Goal: Task Accomplishment & Management: Manage account settings

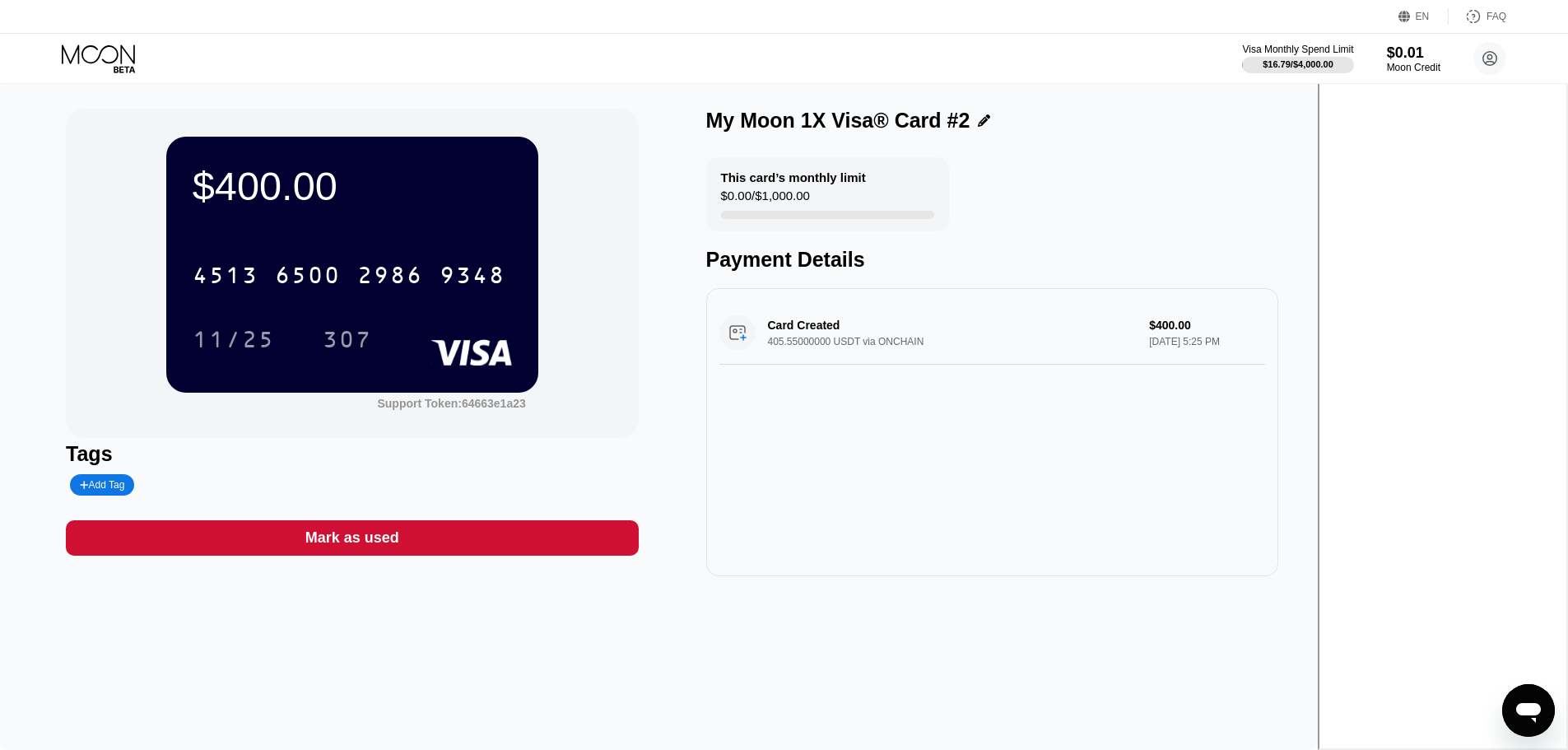
click at [100, 52] on icon at bounding box center [98, 53] width 73 height 19
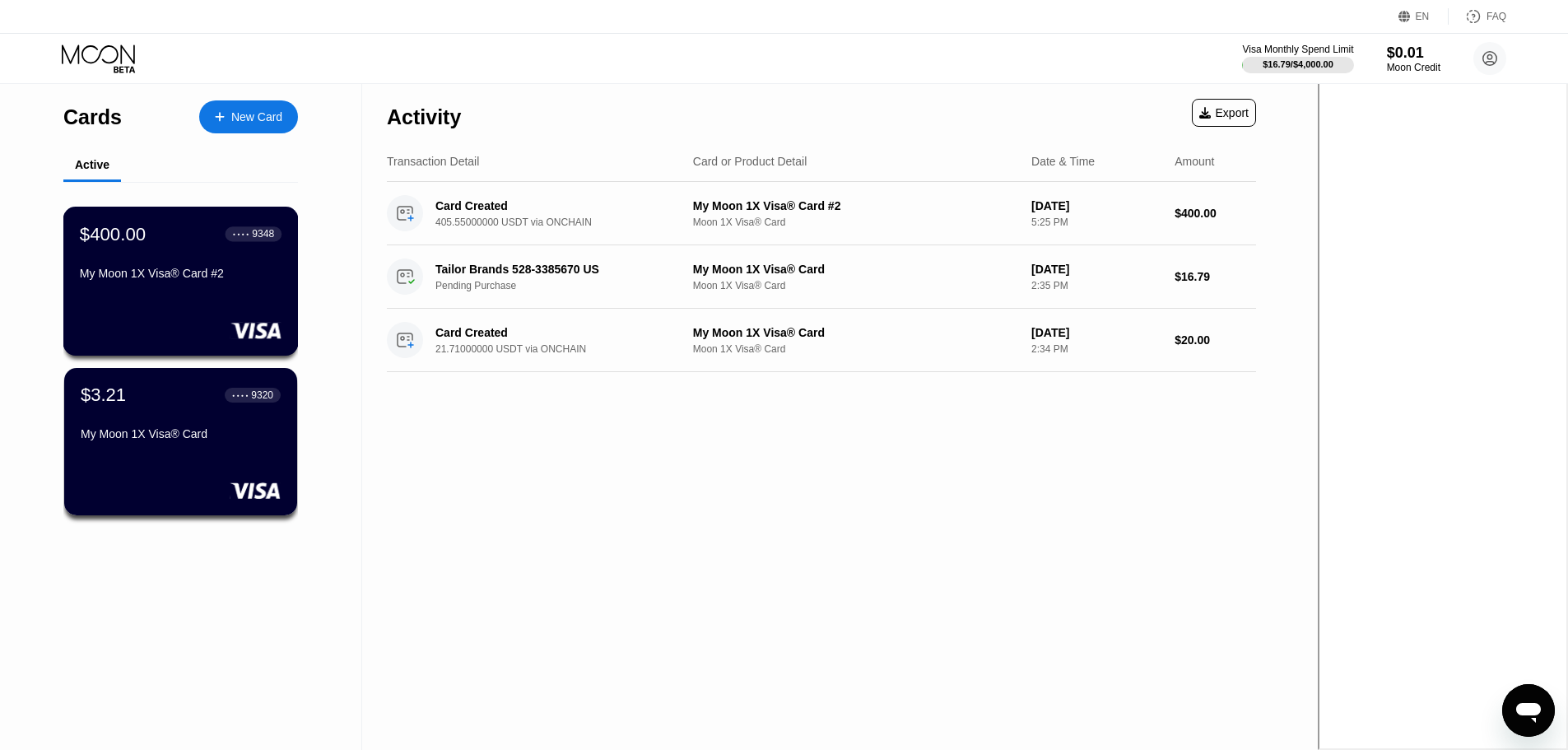
click at [161, 262] on div "$400.00 ● ● ● ● 9348 My Moon 1X Visa® Card #2" at bounding box center [180, 255] width 202 height 63
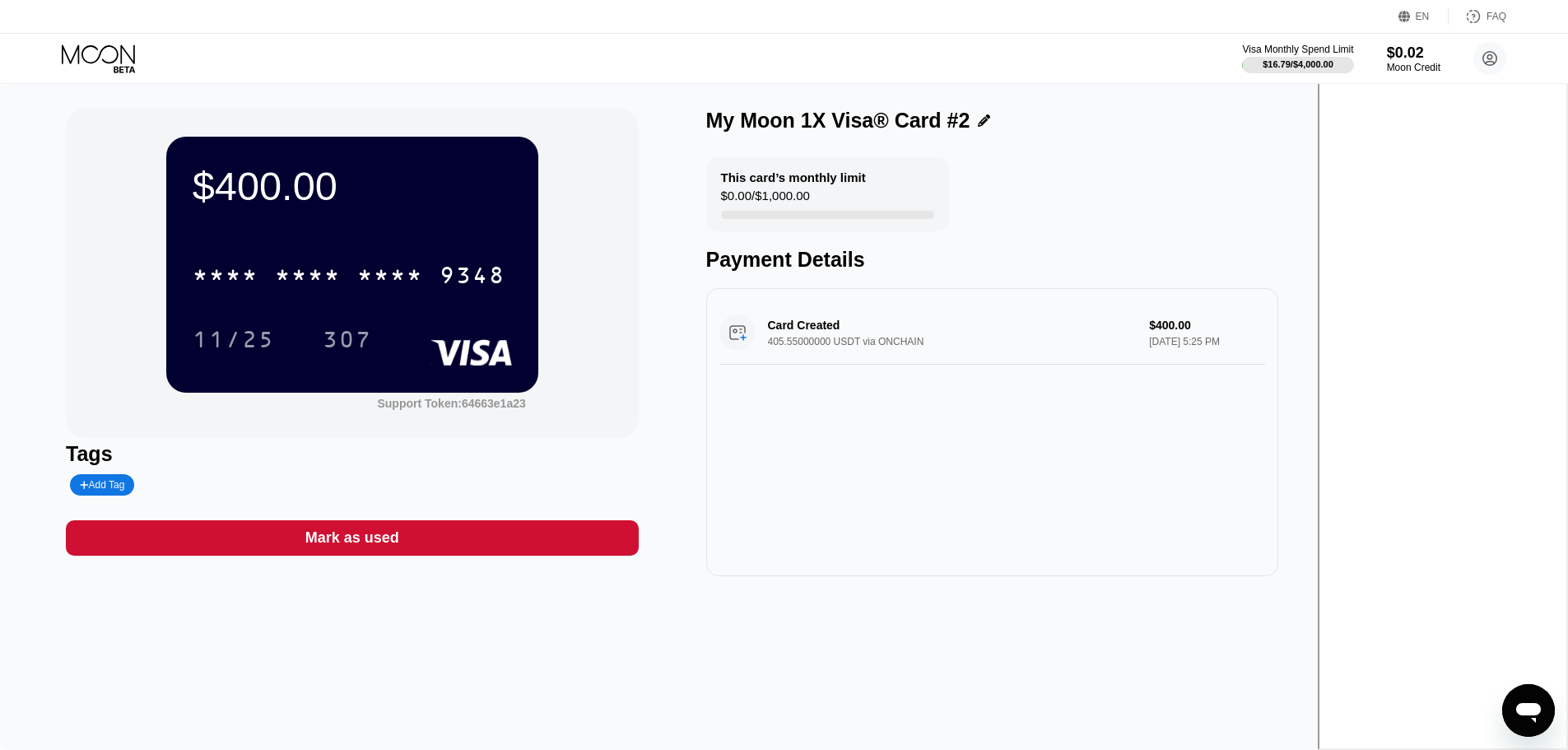
click at [137, 249] on div "$400.00 * * * * * * * * * * * * 9348 11/25 307 Support Token: 64663e1a23" at bounding box center [352, 273] width 572 height 329
click at [80, 51] on icon at bounding box center [99, 59] width 77 height 29
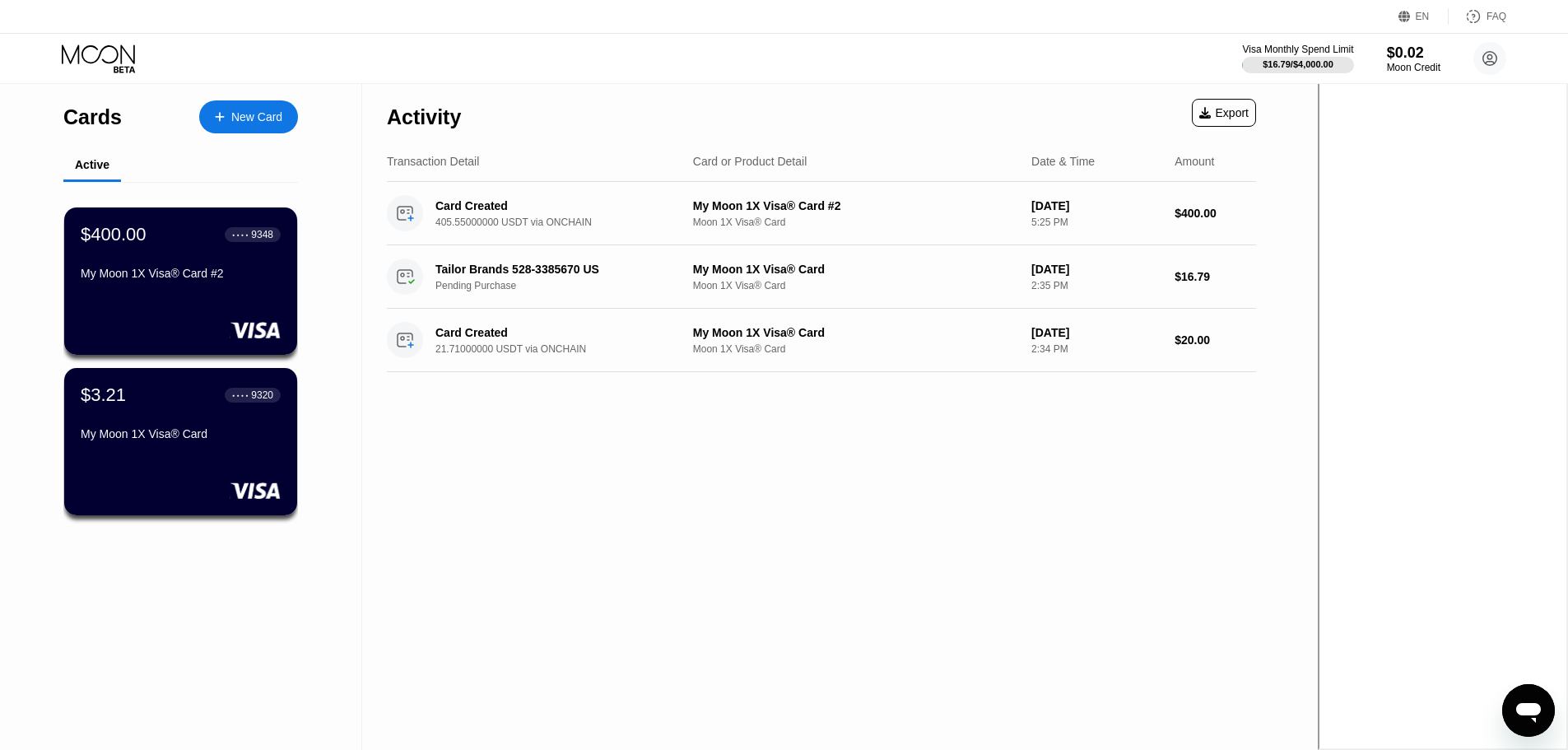
drag, startPoint x: 629, startPoint y: 136, endPoint x: 578, endPoint y: 116, distance: 54.8
drag, startPoint x: 571, startPoint y: 115, endPoint x: 559, endPoint y: 112, distance: 12.4
click at [557, 111] on div "Activity Export" at bounding box center [821, 113] width 869 height 58
drag, startPoint x: 535, startPoint y: 104, endPoint x: 519, endPoint y: 97, distance: 17.5
drag, startPoint x: 519, startPoint y: 97, endPoint x: 445, endPoint y: 41, distance: 92.8
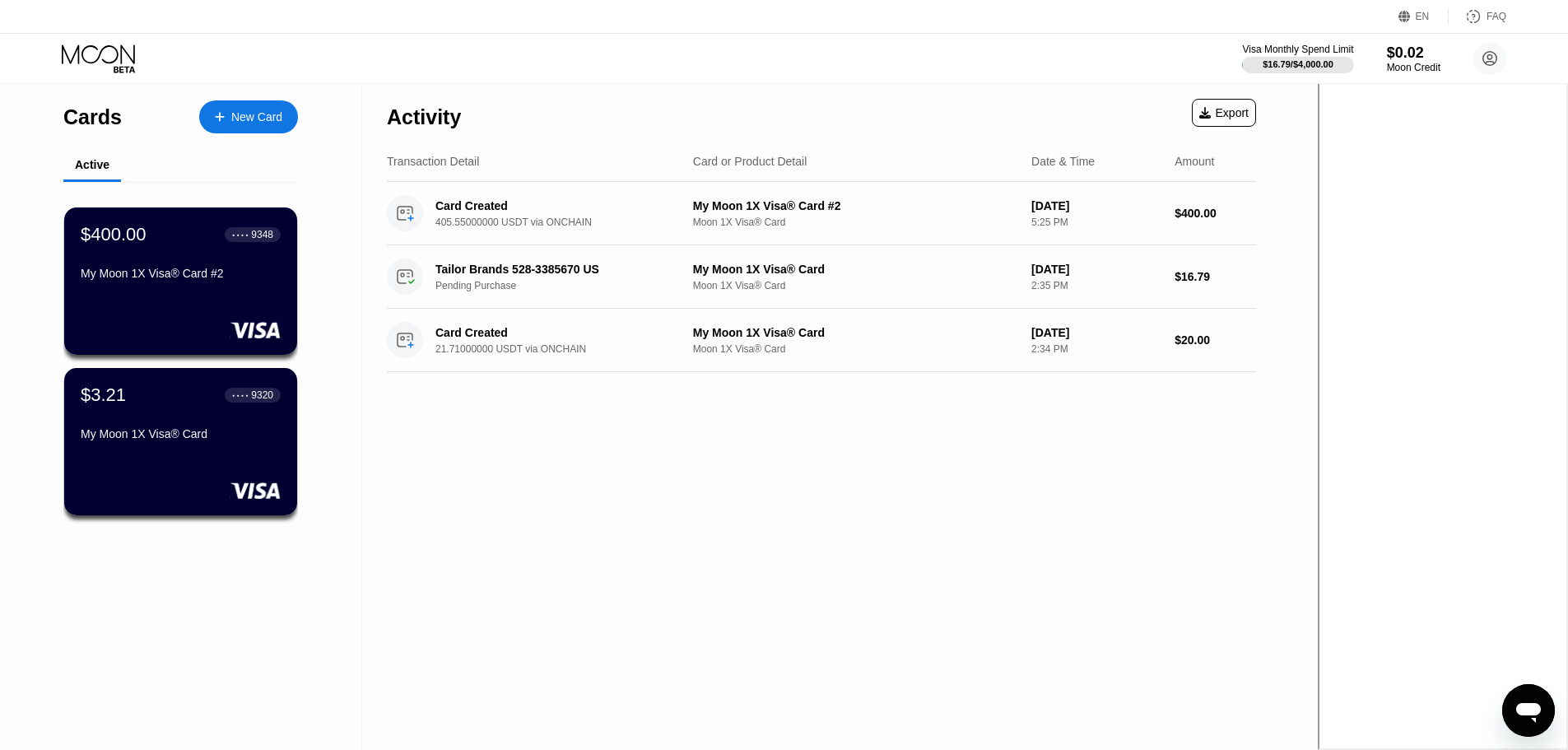
click at [502, 90] on div "Activity Export" at bounding box center [821, 113] width 869 height 58
click at [442, 39] on div "Visa Monthly Spend Limit $16.79 / $4,000.00 $0.02 Moon Credit [PERSON_NAME] [EM…" at bounding box center [784, 58] width 1568 height 50
click at [408, 54] on div "Visa Monthly Spend Limit $16.79 / $4,000.00 $0.02 Moon Credit [PERSON_NAME] [EM…" at bounding box center [784, 58] width 1568 height 50
drag, startPoint x: 394, startPoint y: 52, endPoint x: 618, endPoint y: 64, distance: 224.3
click at [717, 74] on div "Visa Monthly Spend Limit $16.79 / $4,000.00 $0.02 Moon Credit [PERSON_NAME] [EM…" at bounding box center [784, 58] width 1568 height 50
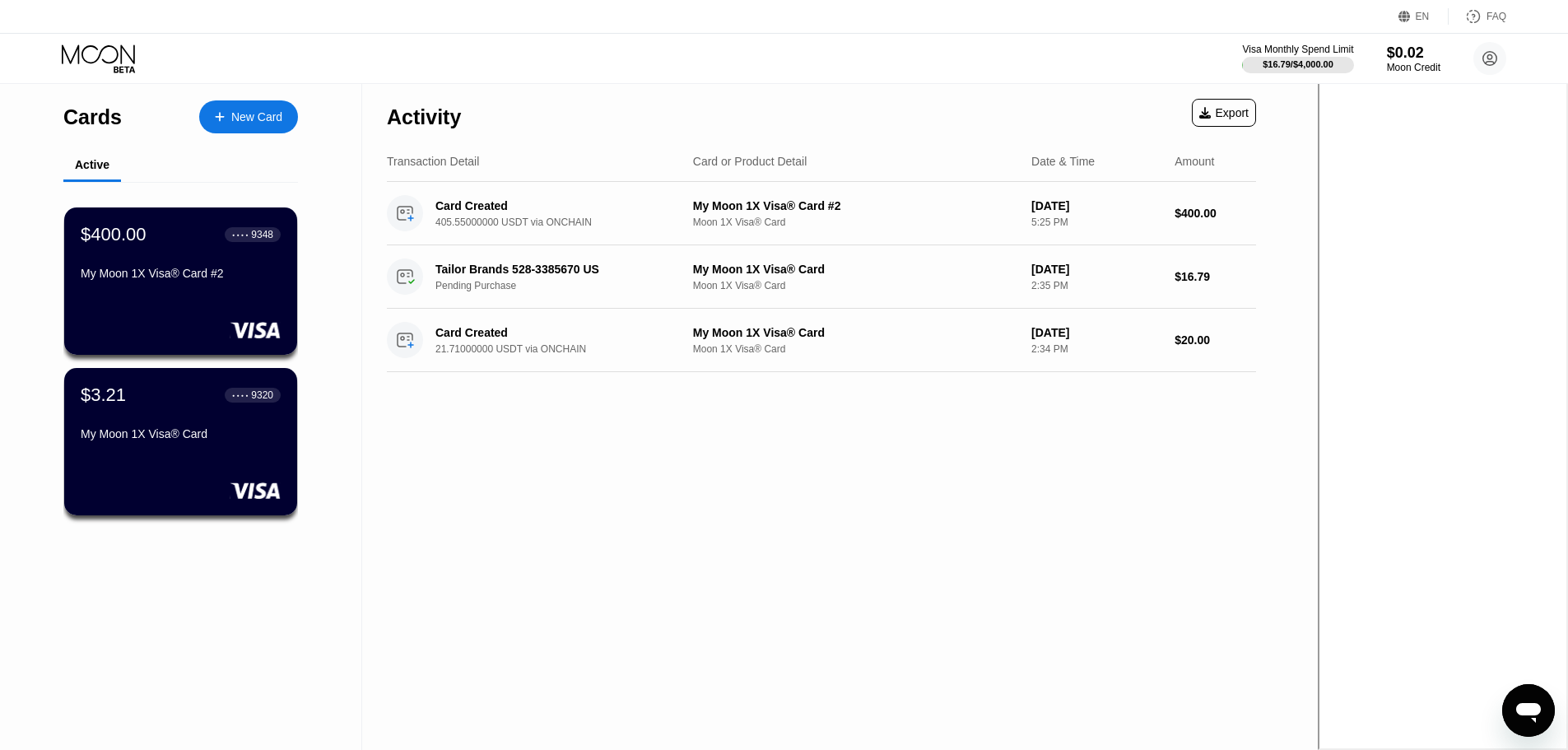
drag, startPoint x: 618, startPoint y: 64, endPoint x: 600, endPoint y: 65, distance: 18.0
click at [600, 65] on div "Visa Monthly Spend Limit $16.79 / $4,000.00 $0.02 Moon Credit [PERSON_NAME] [EM…" at bounding box center [784, 58] width 1568 height 50
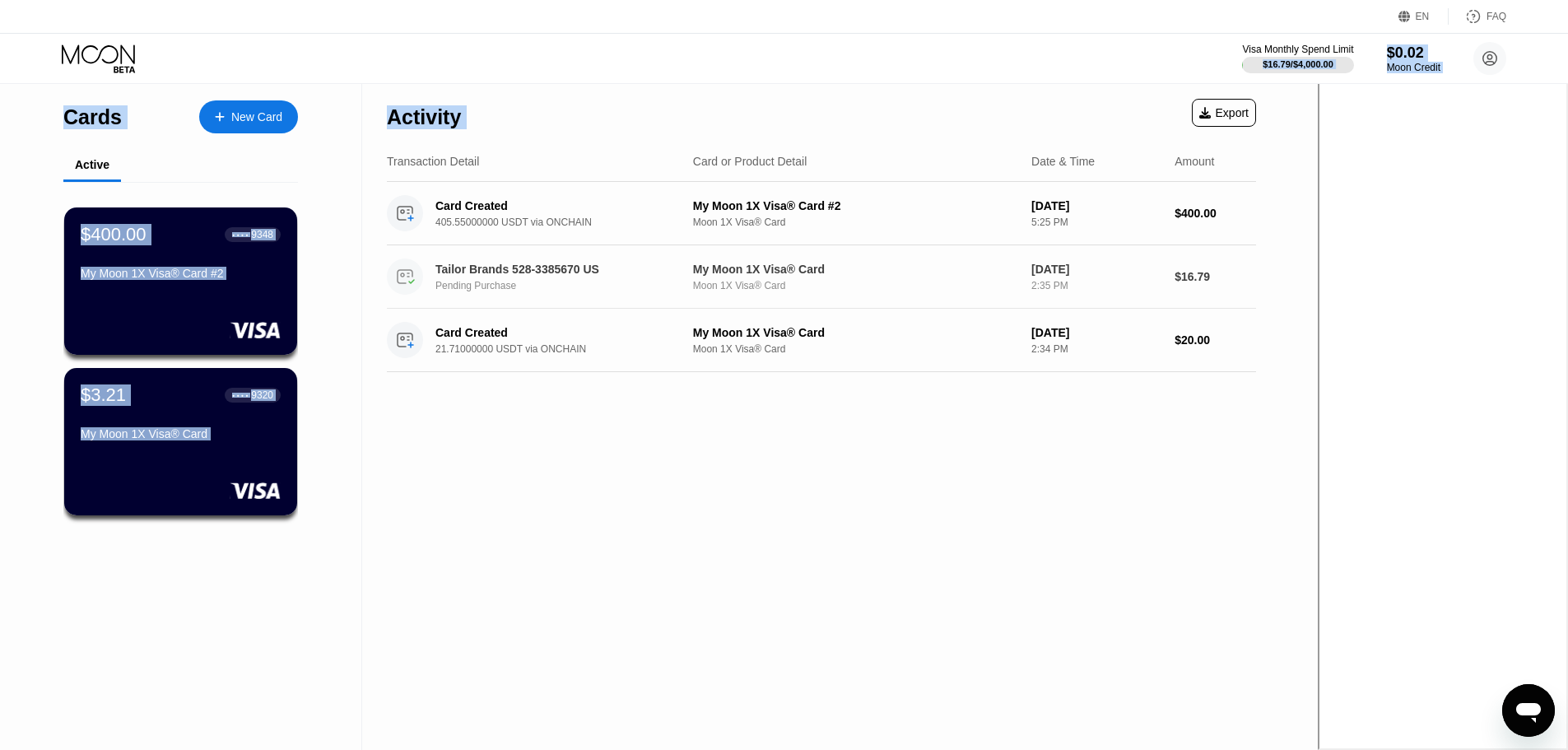
drag, startPoint x: 424, startPoint y: 48, endPoint x: 876, endPoint y: 468, distance: 617.0
click at [875, 468] on div "EN Language Select an item Save FAQ Visa Monthly Spend Limit $16.79 / $4,000.00…" at bounding box center [658, 375] width 1318 height 750
click at [923, 487] on div "Activity Export Transaction Detail Card or Product Detail Date & Time Amount Ca…" at bounding box center [822, 417] width 919 height 666
click at [638, 465] on div "Activity Export Transaction Detail Card or Product Detail Date & Time Amount Ca…" at bounding box center [822, 417] width 919 height 666
click at [512, 462] on div "Activity Export Transaction Detail Card or Product Detail Date & Time Amount Ca…" at bounding box center [822, 417] width 919 height 666
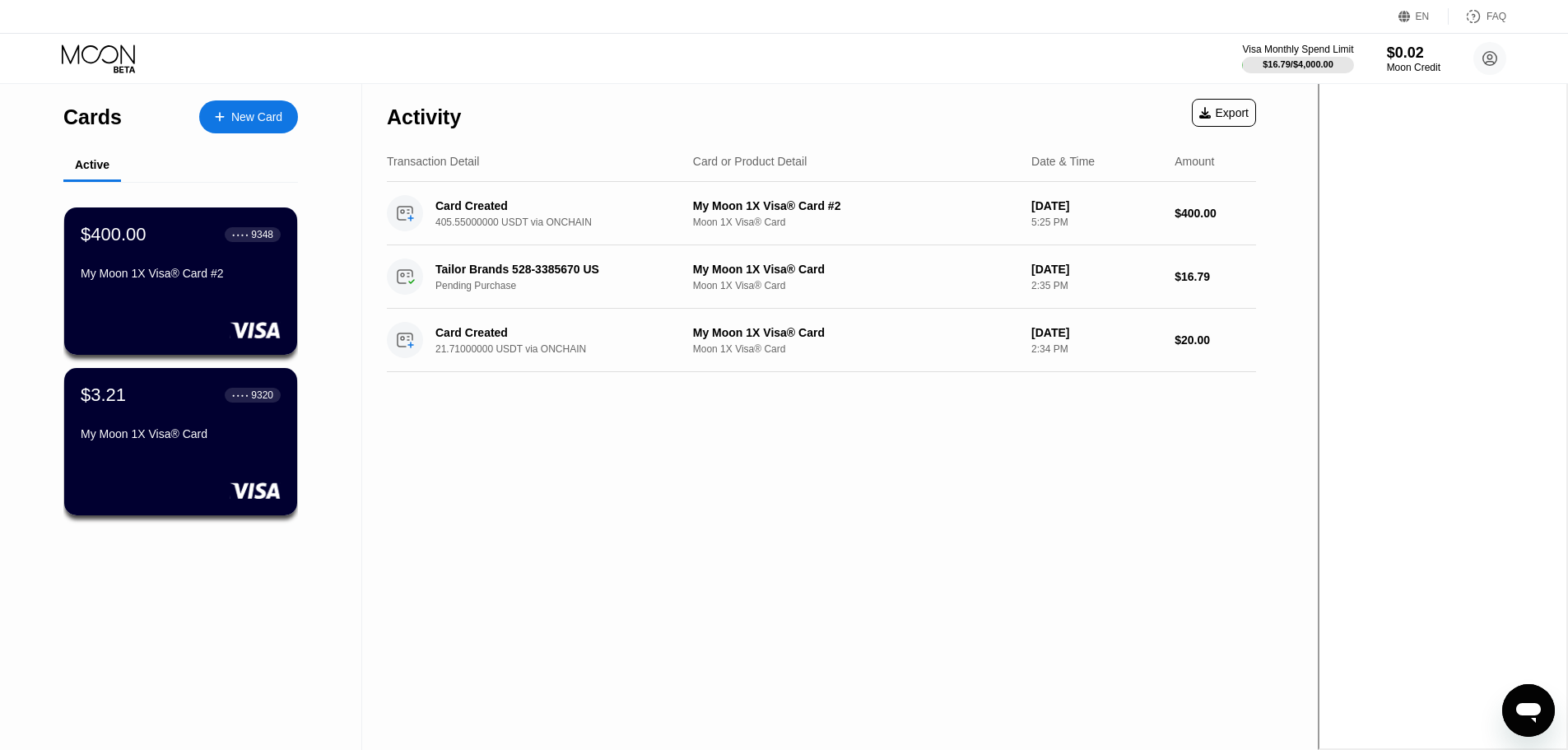
click at [564, 69] on div "Visa Monthly Spend Limit $16.79 / $4,000.00 $0.02 Moon Credit [PERSON_NAME] [EM…" at bounding box center [784, 58] width 1568 height 50
drag, startPoint x: 576, startPoint y: 206, endPoint x: 1038, endPoint y: 530, distance: 564.3
click at [1038, 530] on div "Activity Export Transaction Detail Card or Product Detail Date & Time Amount Ca…" at bounding box center [822, 417] width 919 height 666
click at [777, 485] on div "Activity Export Transaction Detail Card or Product Detail Date & Time Amount Ca…" at bounding box center [822, 417] width 919 height 666
drag, startPoint x: 732, startPoint y: 481, endPoint x: 703, endPoint y: 498, distance: 33.6
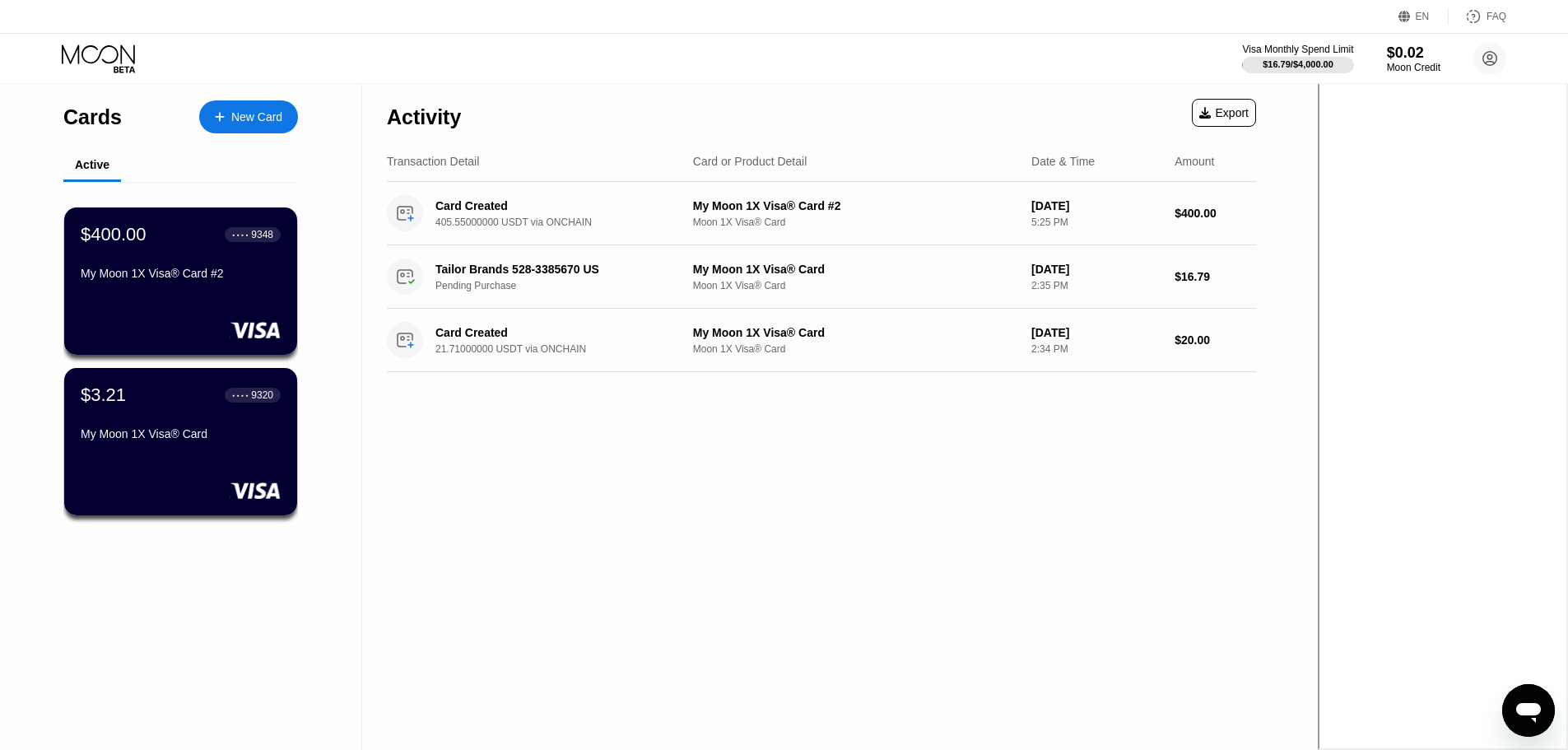
click at [703, 497] on div "Activity Export Transaction Detail Card or Product Detail Date & Time Amount Ca…" at bounding box center [822, 417] width 919 height 666
click at [628, 498] on div "Activity Export Transaction Detail Card or Product Detail Date & Time Amount Ca…" at bounding box center [822, 417] width 919 height 666
drag, startPoint x: 619, startPoint y: 493, endPoint x: 574, endPoint y: 467, distance: 52.0
click at [545, 453] on div "Activity Export Transaction Detail Card or Product Detail Date & Time Amount Ca…" at bounding box center [822, 417] width 919 height 666
drag, startPoint x: 543, startPoint y: 453, endPoint x: 526, endPoint y: 448, distance: 17.7
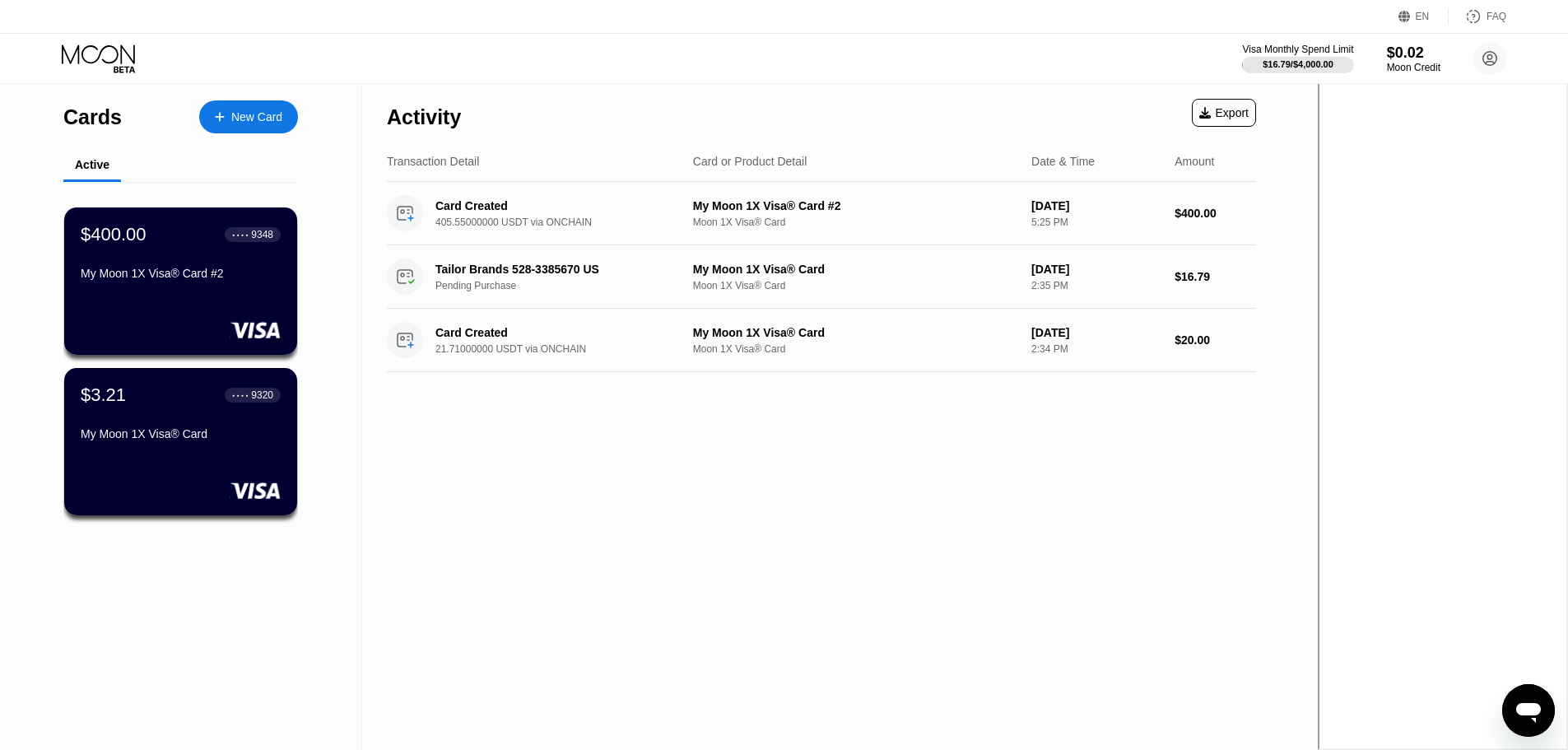
click at [526, 448] on div "Activity Export Transaction Detail Card or Product Detail Date & Time Amount Ca…" at bounding box center [822, 417] width 919 height 666
